Goal: Task Accomplishment & Management: Manage account settings

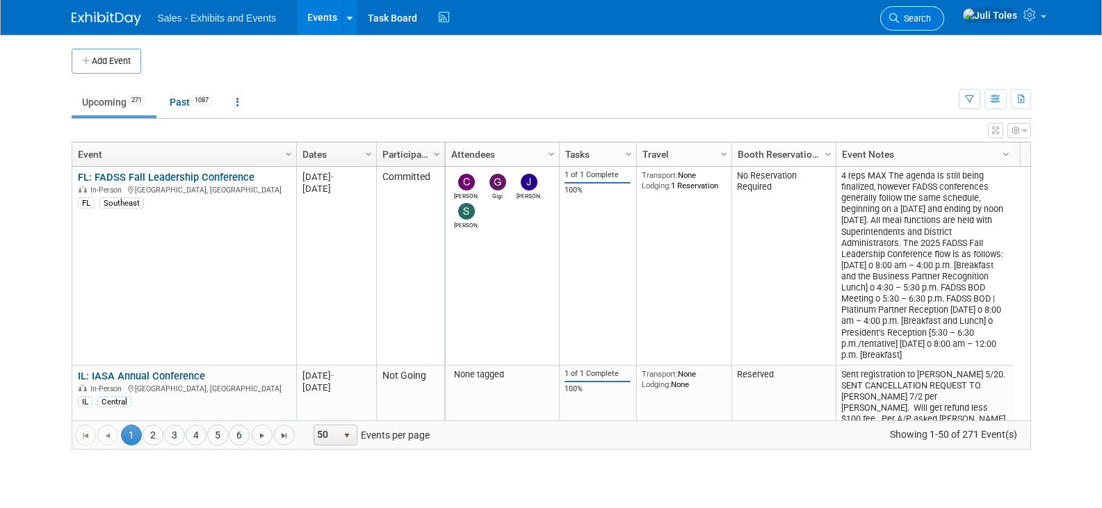
click at [944, 25] on link "Search" at bounding box center [912, 18] width 64 height 24
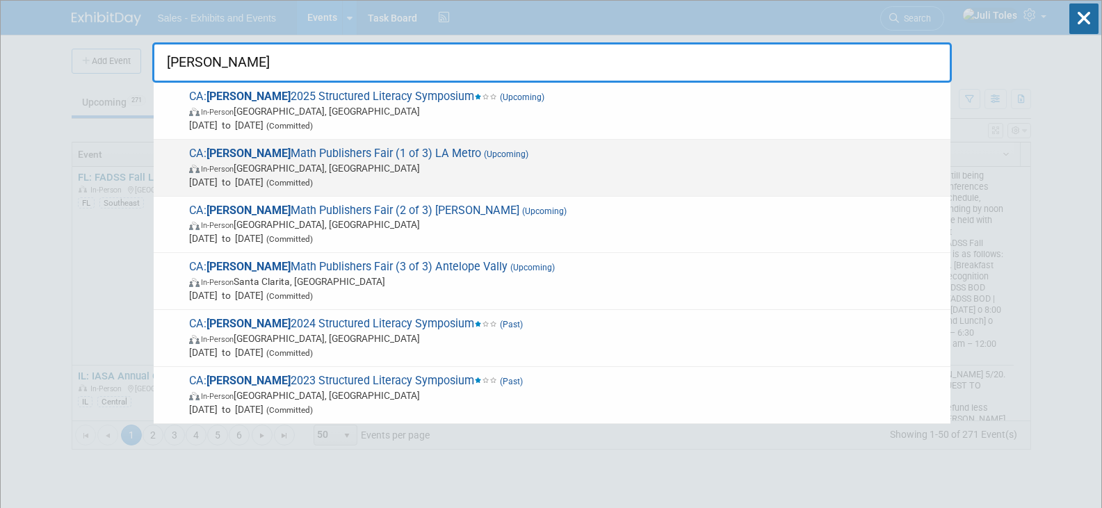
type input "[PERSON_NAME]"
click at [282, 154] on span "CA: LACOE Math Publishers Fair (1 of 3) LA Metro (Upcoming) In-Person Los Angel…" at bounding box center [564, 168] width 758 height 42
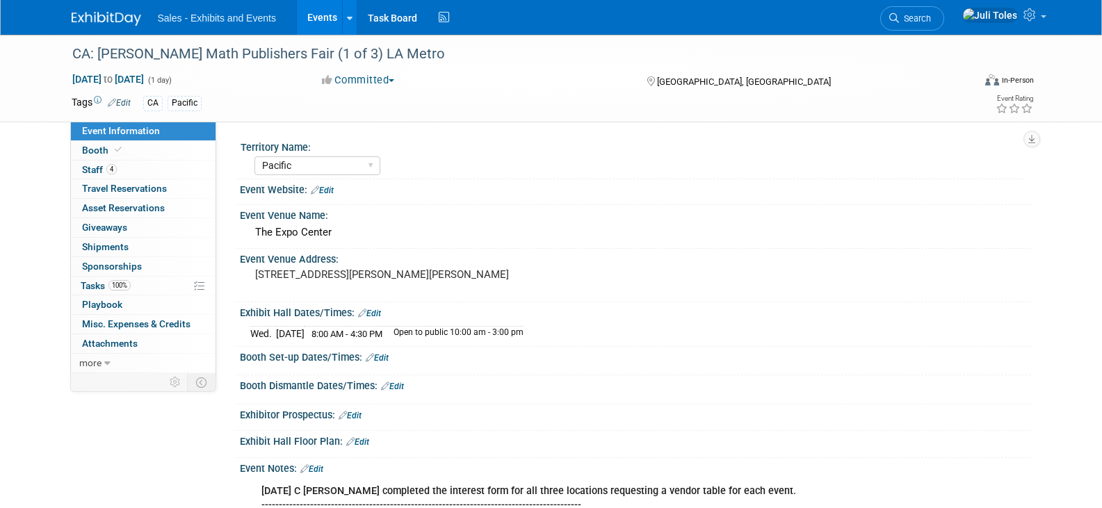
select select "Pacific"
click at [119, 75] on span "[DATE] to [DATE]" at bounding box center [108, 79] width 73 height 13
type input "[DATE]"
select select "11"
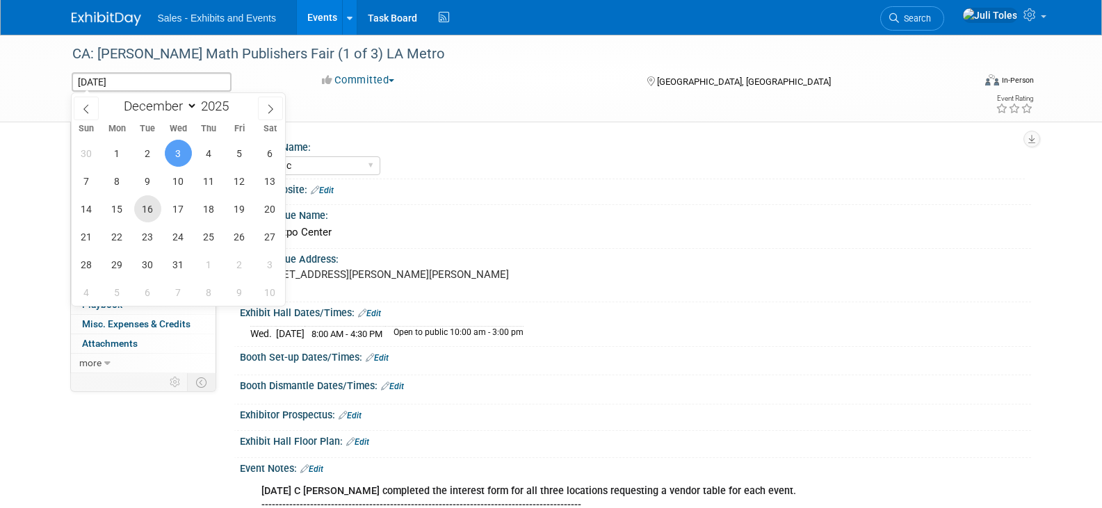
click at [149, 208] on span "16" at bounding box center [147, 208] width 27 height 27
type input "[DATE]"
click at [149, 208] on span "16" at bounding box center [147, 208] width 27 height 27
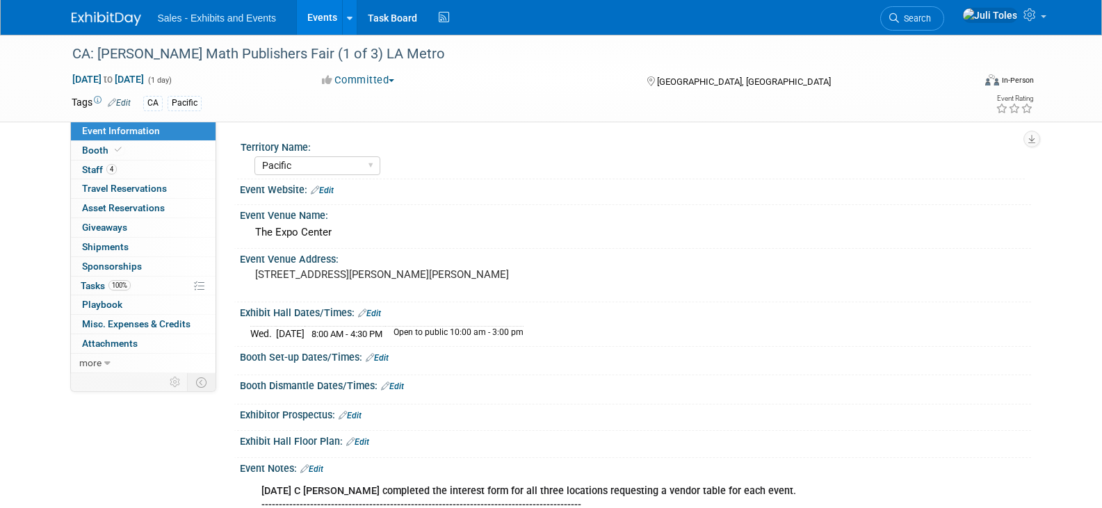
click at [376, 314] on link "Edit" at bounding box center [369, 314] width 23 height 10
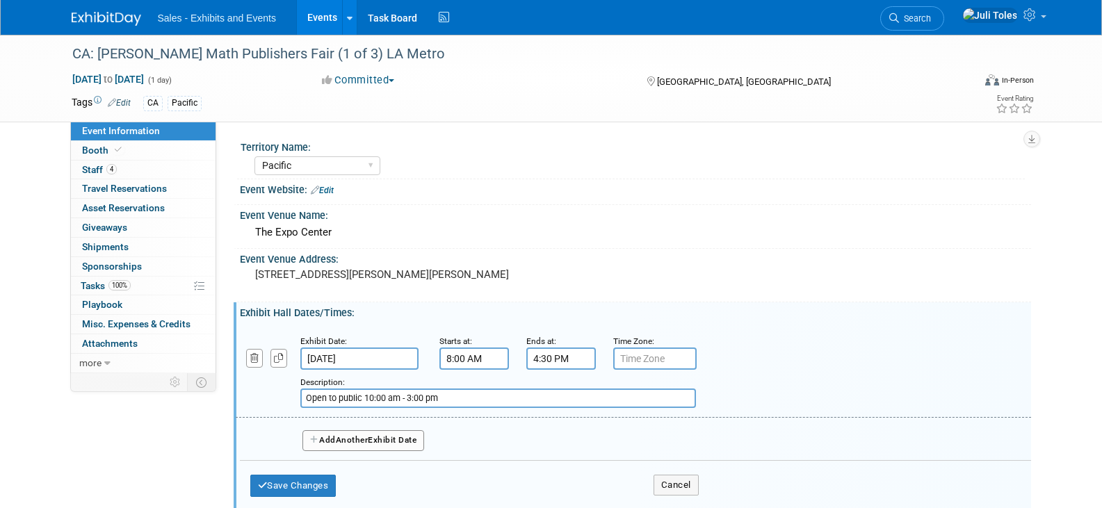
click at [366, 358] on input "[DATE]" at bounding box center [359, 359] width 118 height 22
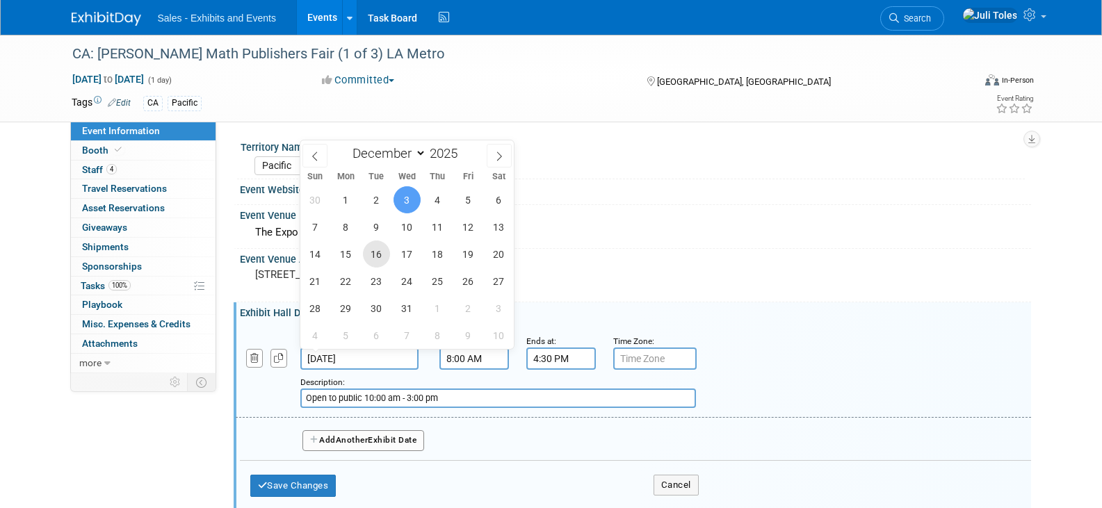
click at [371, 254] on span "16" at bounding box center [376, 254] width 27 height 27
type input "[DATE]"
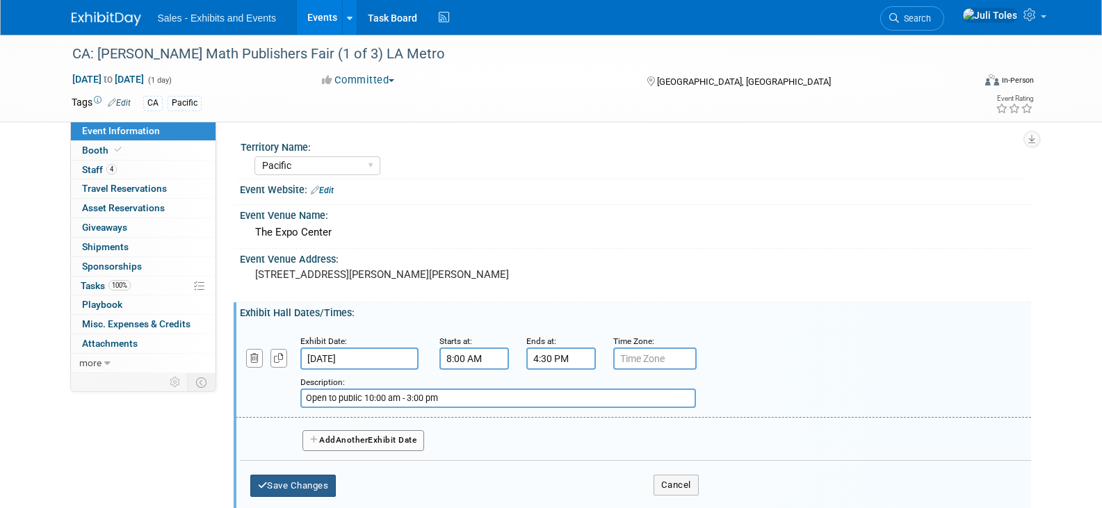
click at [276, 482] on button "Save Changes" at bounding box center [293, 486] width 86 height 22
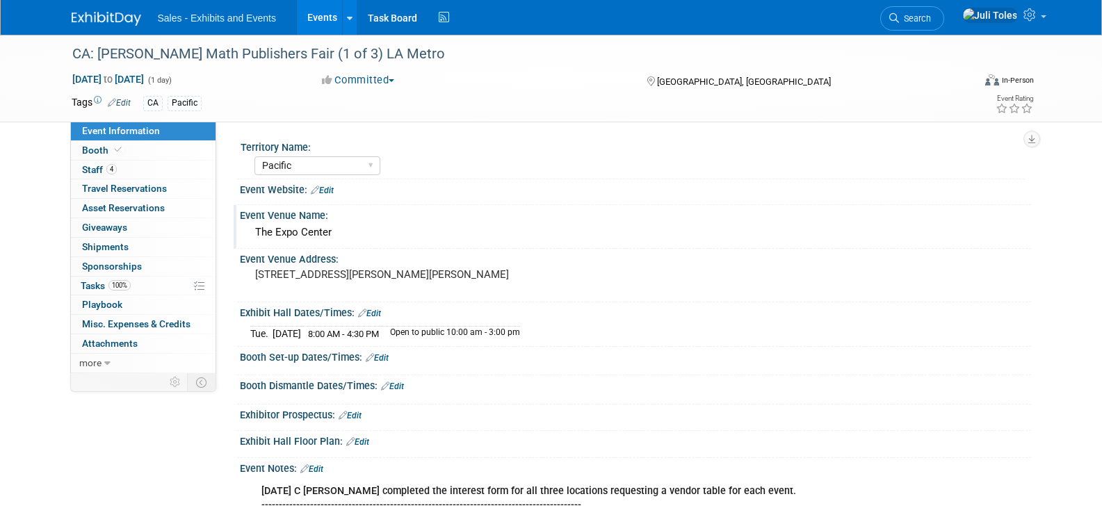
click at [301, 233] on div "The Expo Center" at bounding box center [635, 233] width 770 height 22
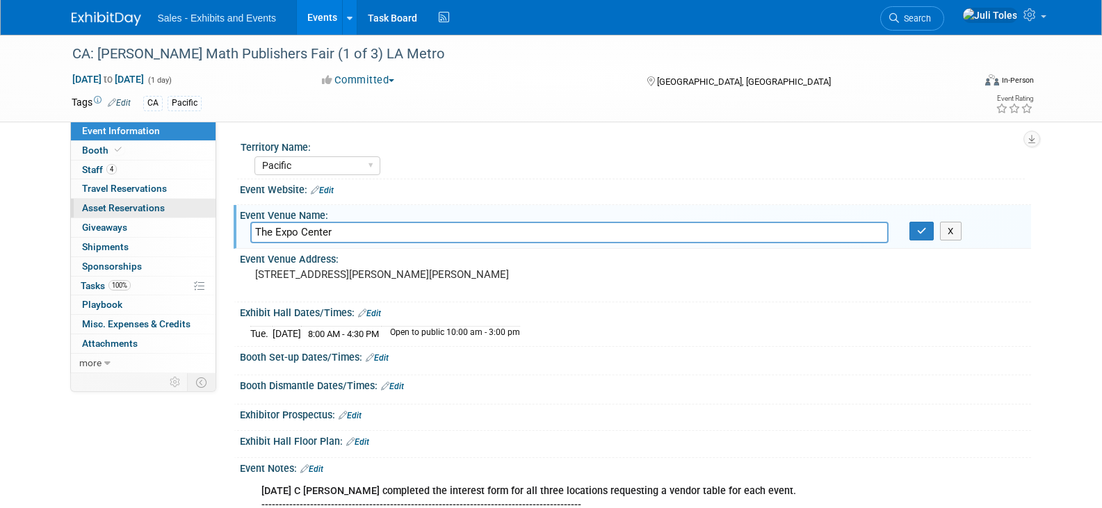
drag, startPoint x: 397, startPoint y: 229, endPoint x: 172, endPoint y: 215, distance: 225.7
paste input "Los Angeles Shrine Expo Hall"
type input "Los Angeles Shrine Expo Hall"
click at [918, 229] on icon "button" at bounding box center [922, 231] width 10 height 9
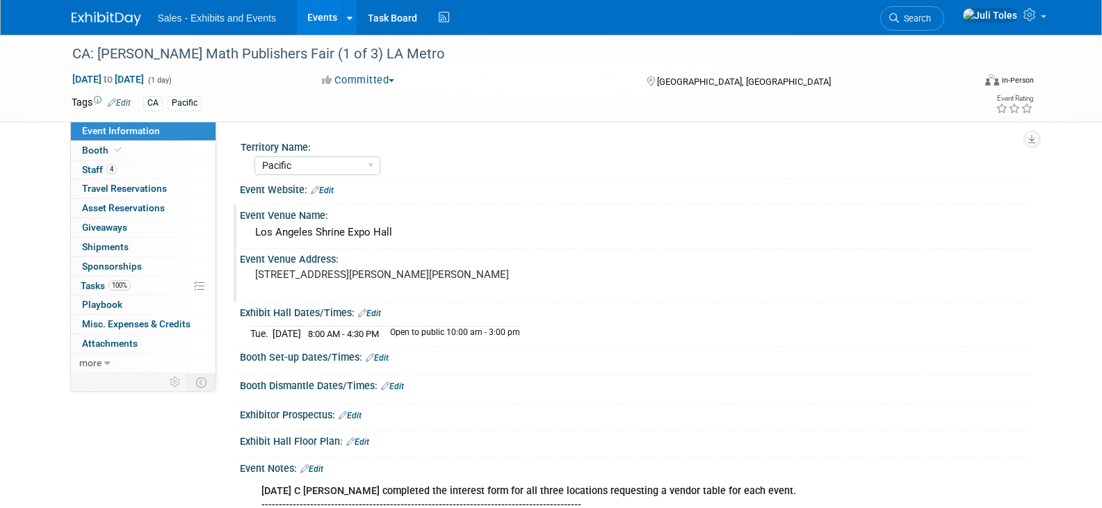
click at [467, 275] on pre "[STREET_ADDRESS][PERSON_NAME][PERSON_NAME]" at bounding box center [404, 274] width 299 height 13
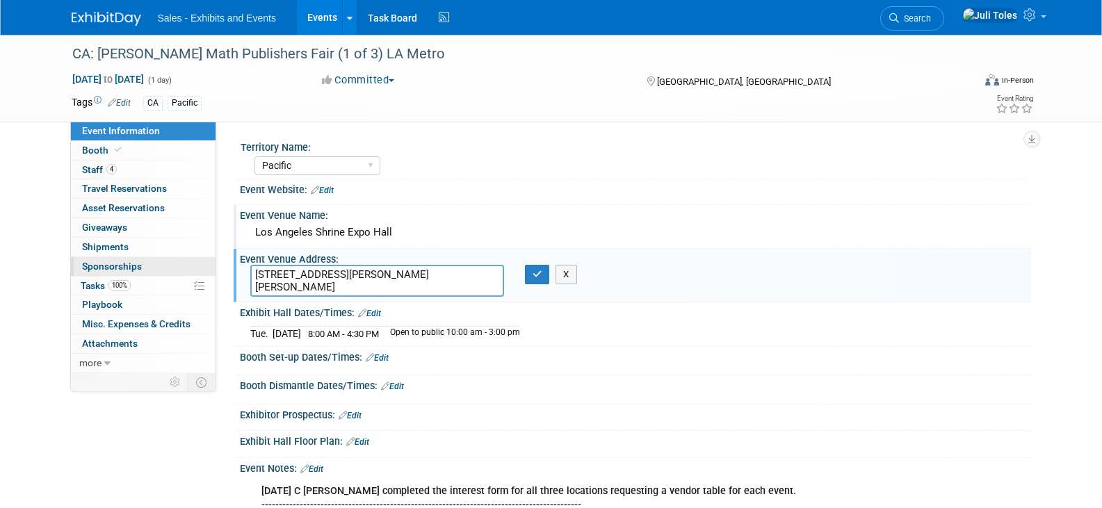
drag, startPoint x: 482, startPoint y: 274, endPoint x: 192, endPoint y: 266, distance: 290.7
type textarea "[STREET_ADDRESS][PERSON_NAME]"
click at [533, 270] on icon "button" at bounding box center [537, 274] width 10 height 9
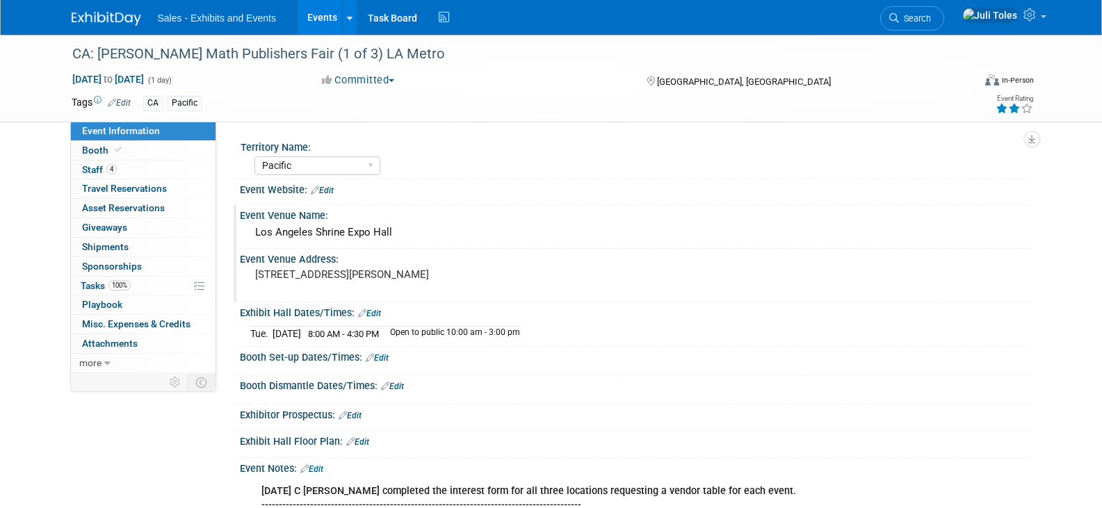
click at [1014, 108] on icon at bounding box center [1014, 109] width 13 height 10
click at [944, 12] on link "Search" at bounding box center [912, 18] width 64 height 24
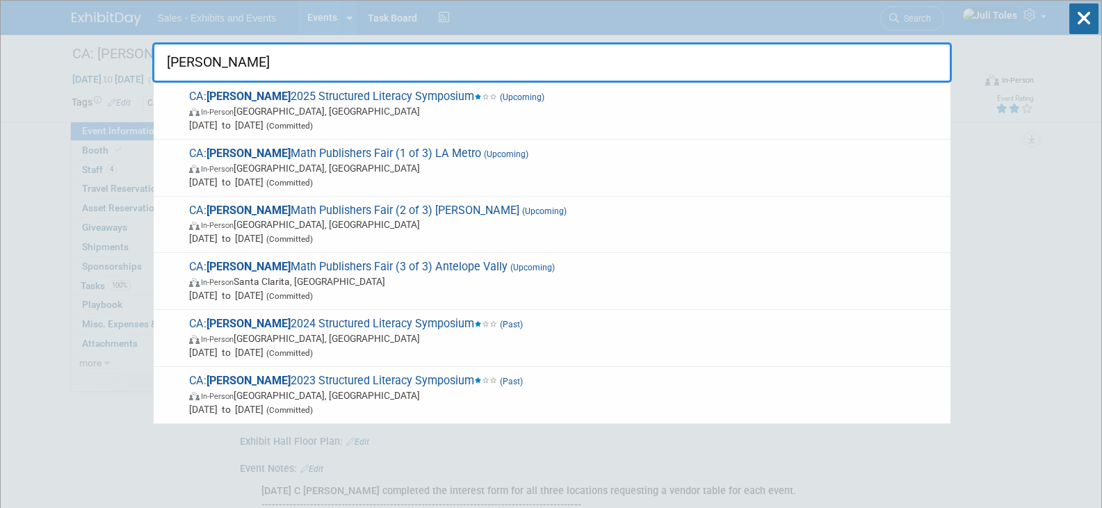
type input "[PERSON_NAME]"
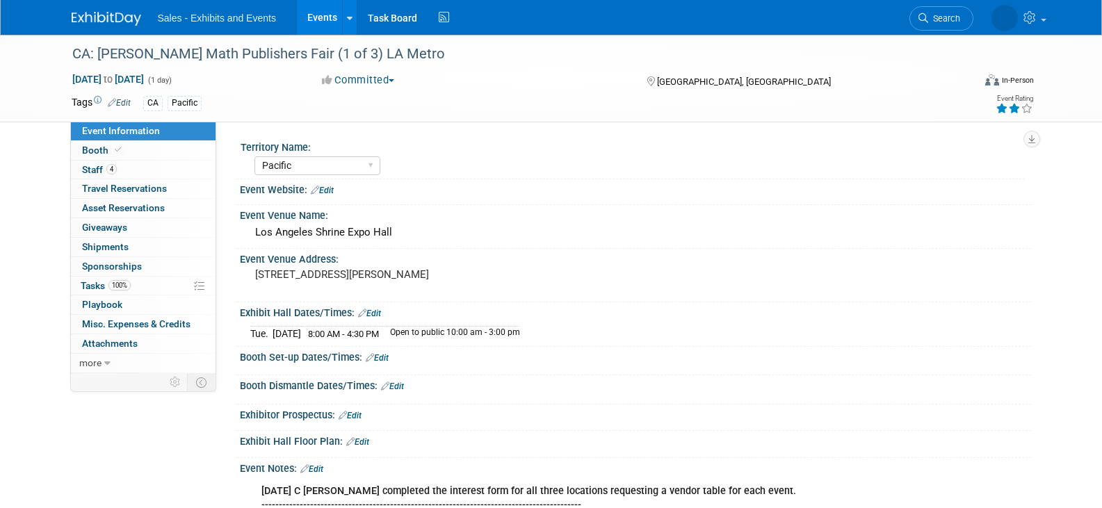
select select "Pacific"
click at [946, 17] on span "Search" at bounding box center [944, 18] width 32 height 10
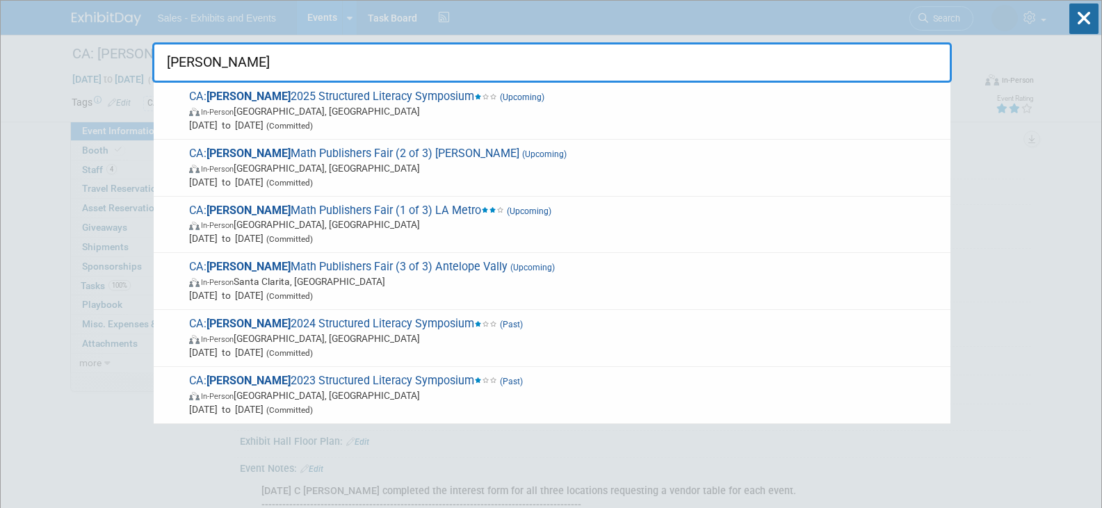
type input "[PERSON_NAME]"
